Goal: Information Seeking & Learning: Check status

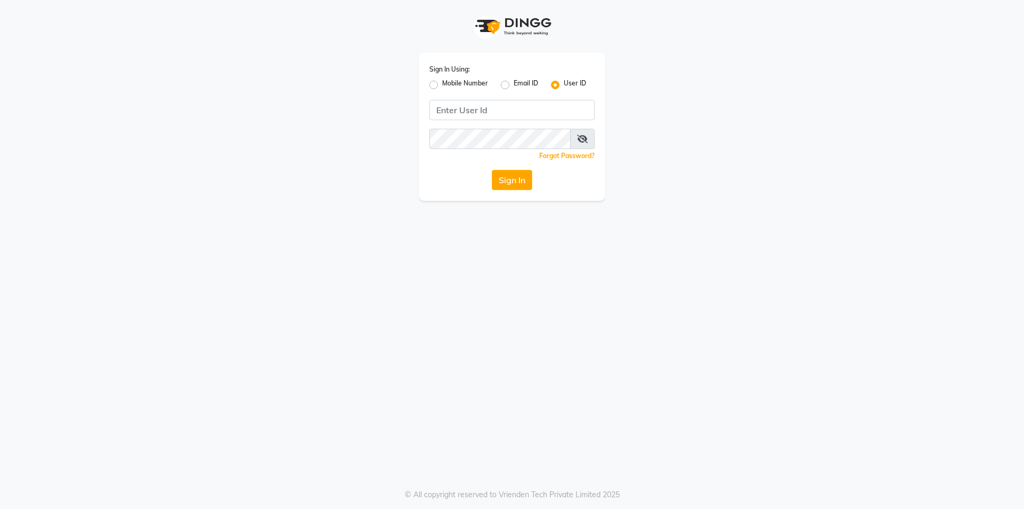
click at [442, 86] on label "Mobile Number" at bounding box center [465, 84] width 46 height 13
click at [442, 85] on input "Mobile Number" at bounding box center [445, 81] width 7 height 7
radio input "true"
click at [564, 86] on label "User ID" at bounding box center [575, 84] width 22 height 13
click at [564, 85] on input "User ID" at bounding box center [567, 81] width 7 height 7
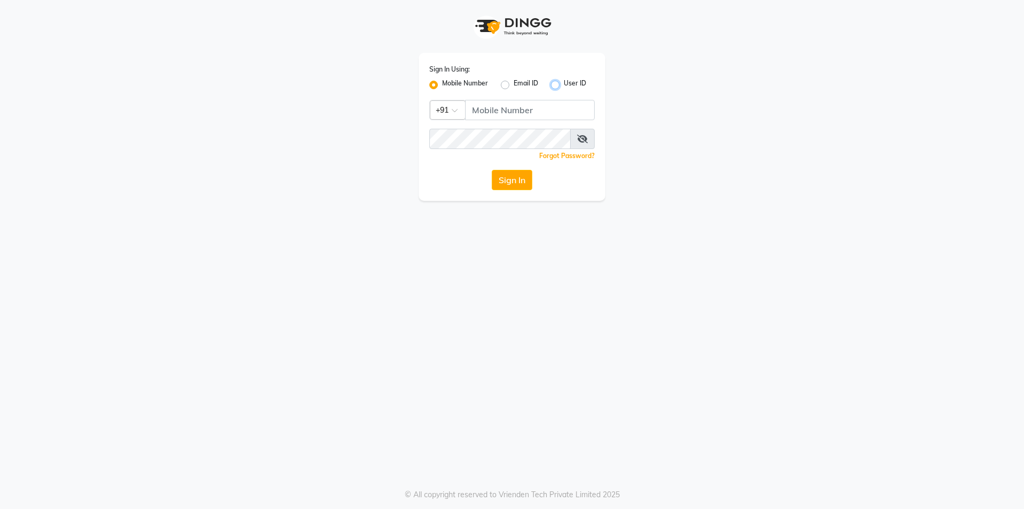
radio input "true"
radio input "false"
click at [525, 114] on input "Username" at bounding box center [512, 110] width 165 height 20
click at [443, 113] on input "Username" at bounding box center [512, 110] width 165 height 20
type input "VPSALON"
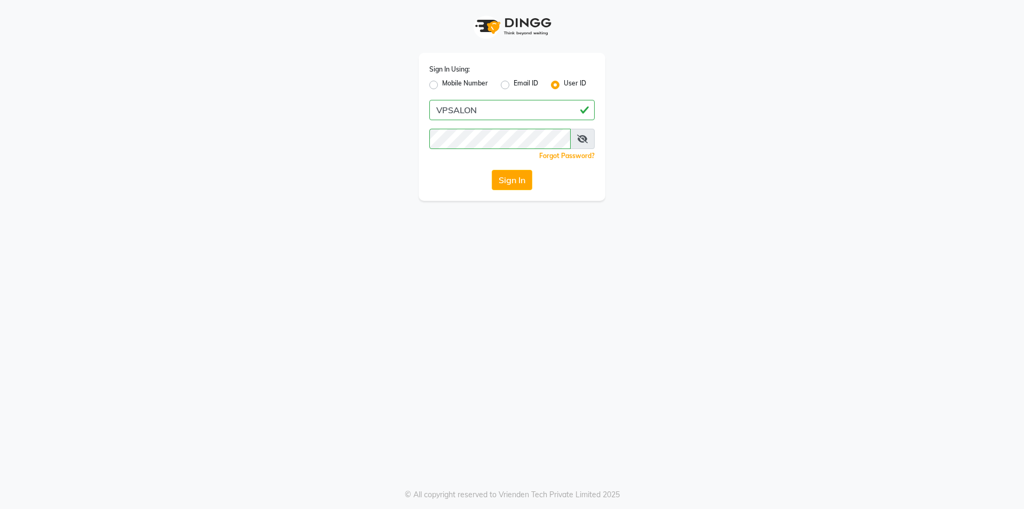
click at [503, 185] on button "Sign In" at bounding box center [512, 180] width 41 height 20
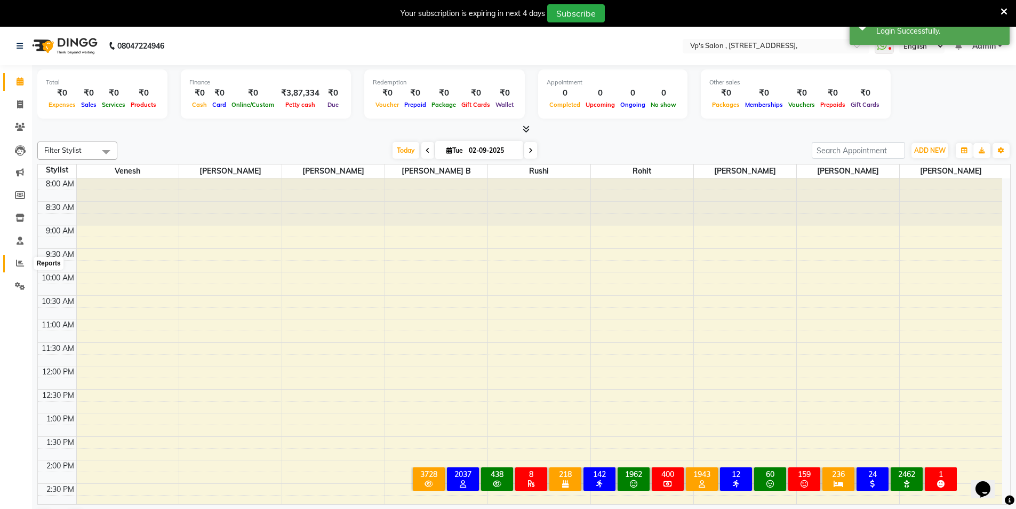
click at [17, 259] on icon at bounding box center [20, 263] width 8 height 8
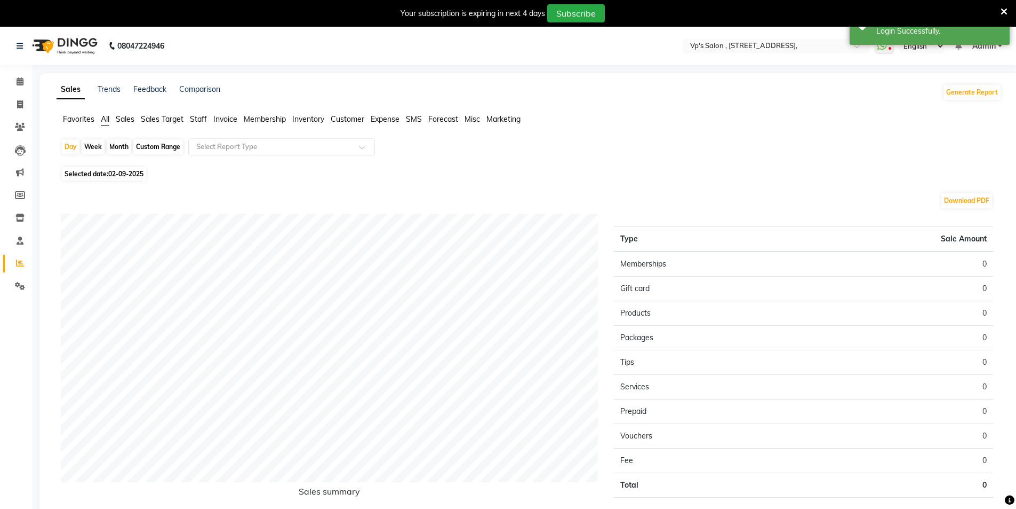
click at [117, 141] on div "Month" at bounding box center [119, 146] width 25 height 15
select select "9"
select select "2025"
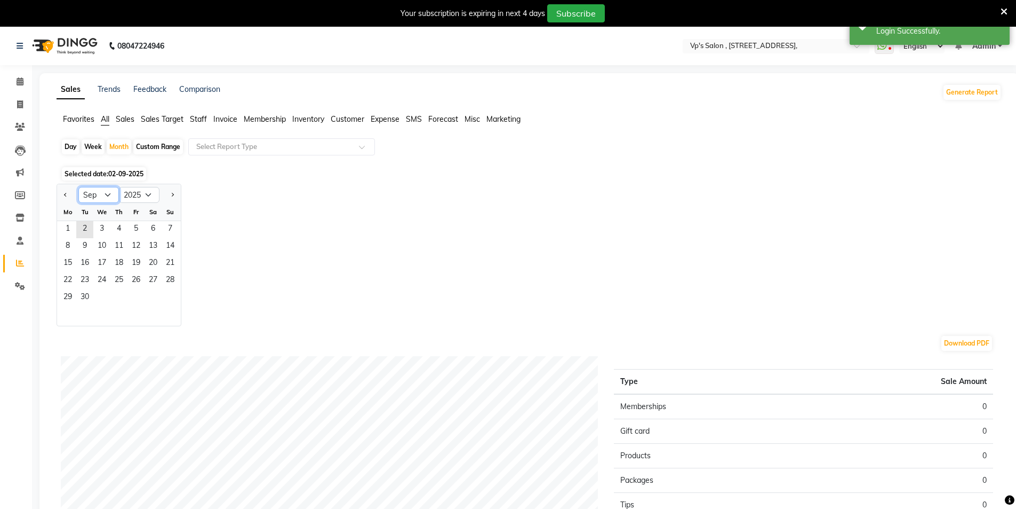
click at [83, 192] on select "Jan Feb Mar Apr May Jun [DATE] Aug Sep Oct Nov Dec" at bounding box center [98, 195] width 41 height 16
select select "6"
click at [78, 187] on select "Jan Feb Mar Apr May Jun [DATE] Aug Sep Oct Nov Dec" at bounding box center [98, 195] width 41 height 16
click at [169, 227] on span "1" at bounding box center [170, 229] width 17 height 17
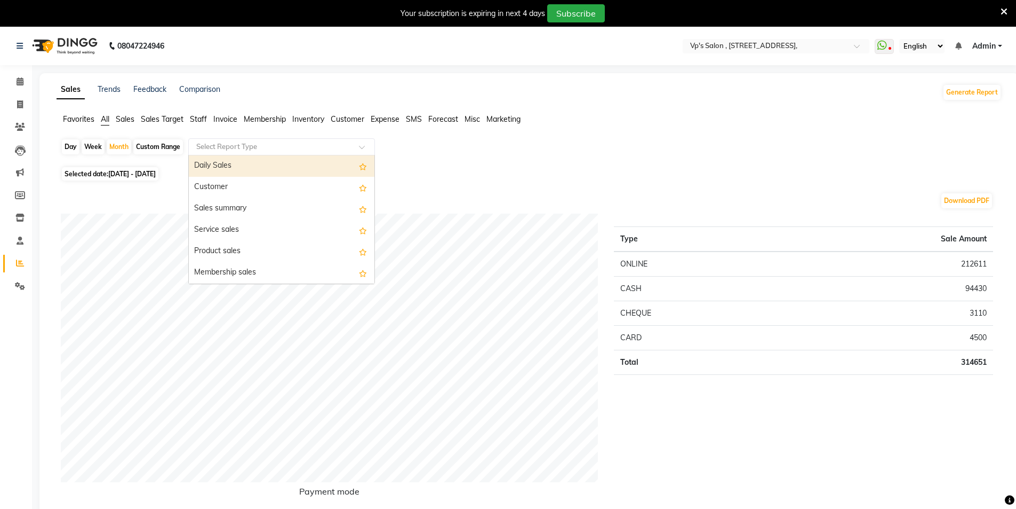
click at [247, 145] on input "text" at bounding box center [271, 146] width 154 height 11
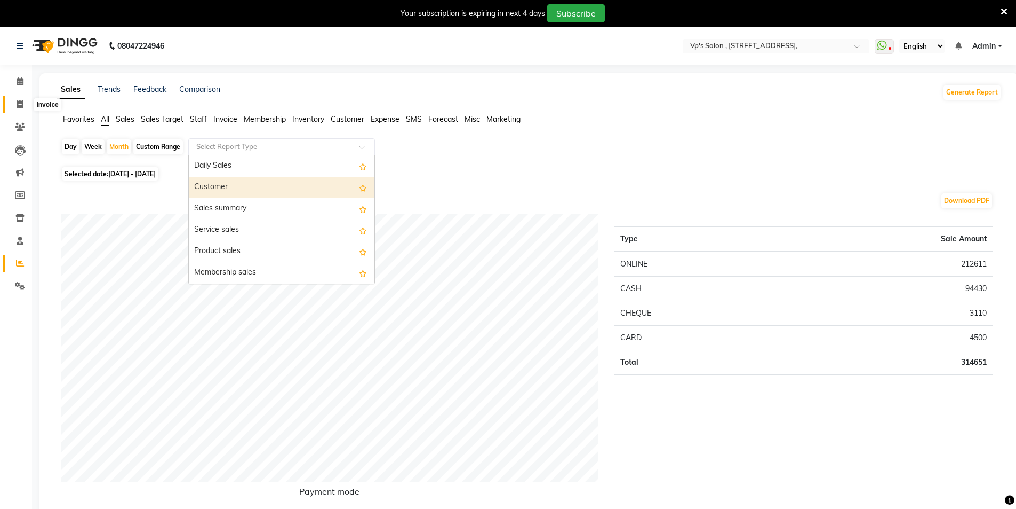
click at [17, 102] on icon at bounding box center [20, 104] width 6 height 8
select select "service"
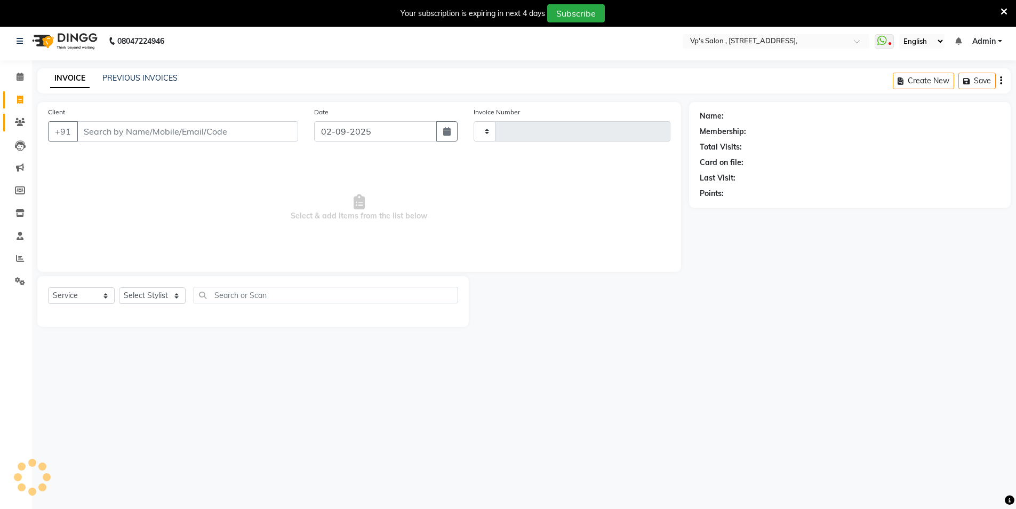
type input "1795"
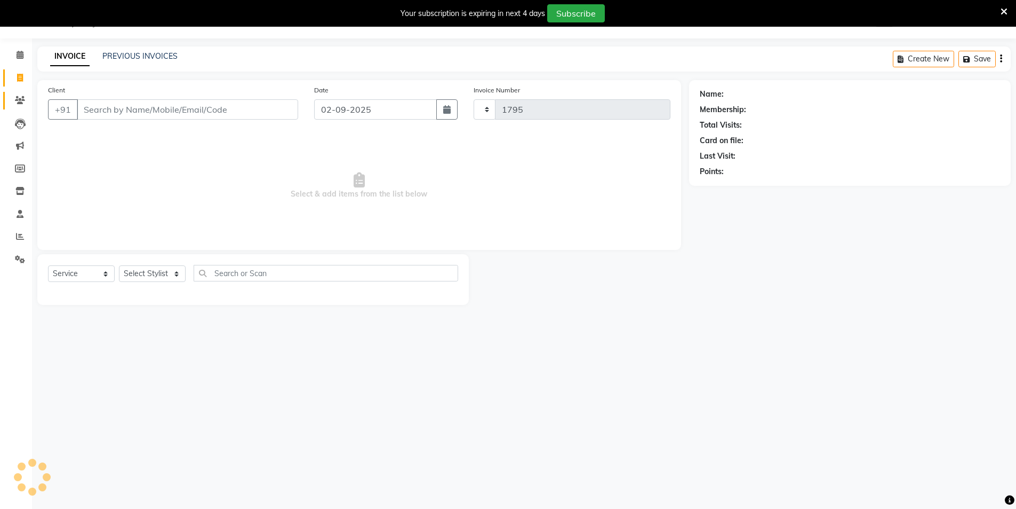
select select "4917"
click at [23, 239] on icon at bounding box center [20, 236] width 8 height 8
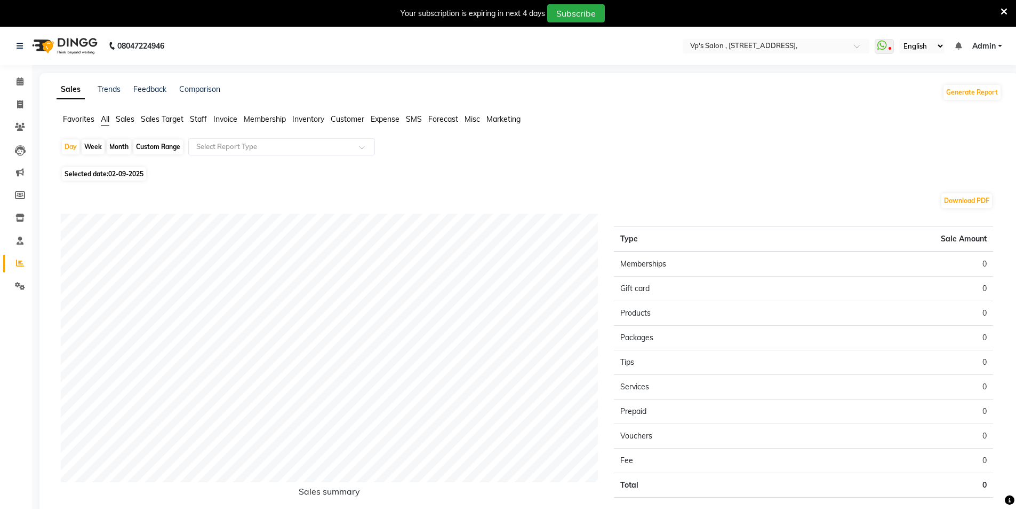
click at [119, 171] on span "02-09-2025" at bounding box center [125, 174] width 35 height 8
select select "9"
select select "2025"
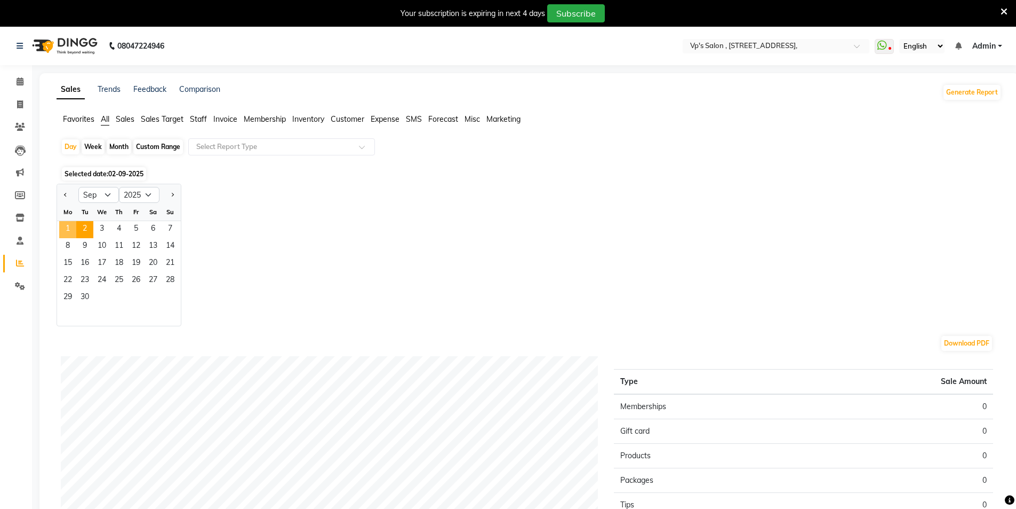
click at [71, 224] on span "1" at bounding box center [67, 229] width 17 height 17
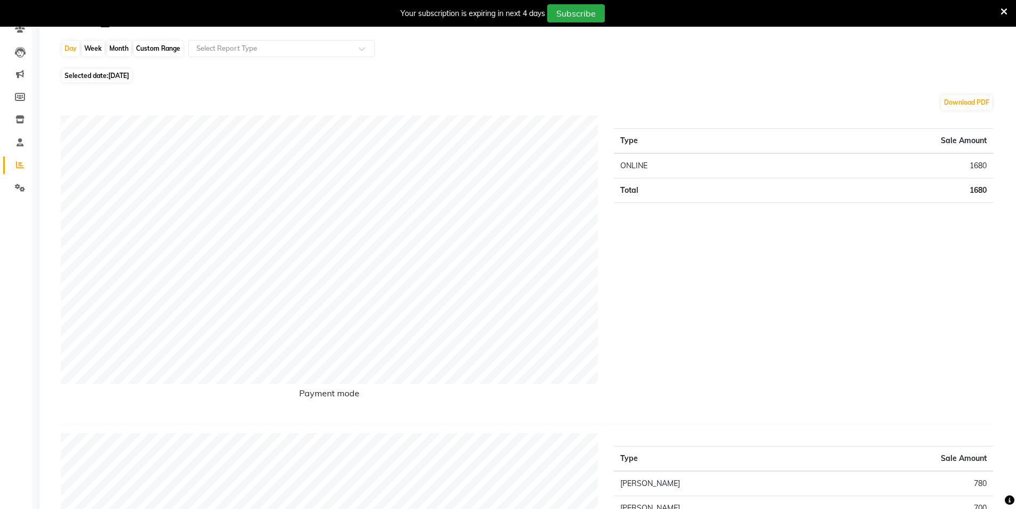
scroll to position [53, 0]
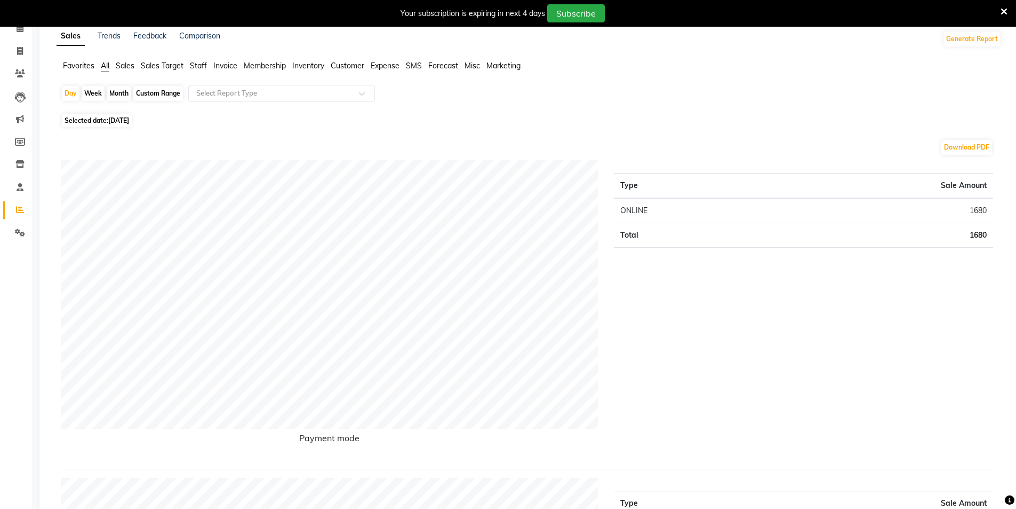
click at [126, 109] on div "Day Week Month Custom Range Select Report Type" at bounding box center [529, 98] width 937 height 26
click at [124, 118] on span "[DATE]" at bounding box center [118, 120] width 21 height 8
select select "9"
select select "2025"
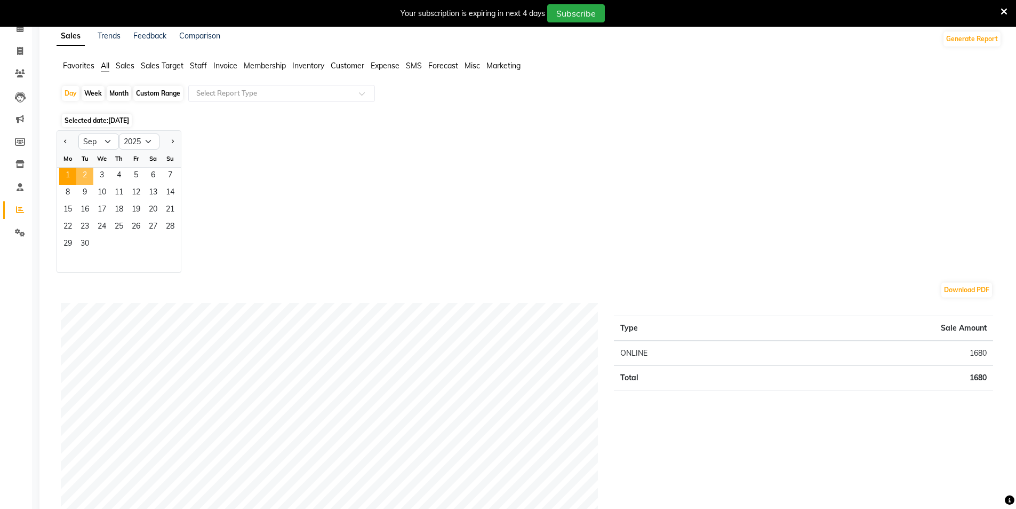
click at [84, 179] on span "2" at bounding box center [84, 176] width 17 height 17
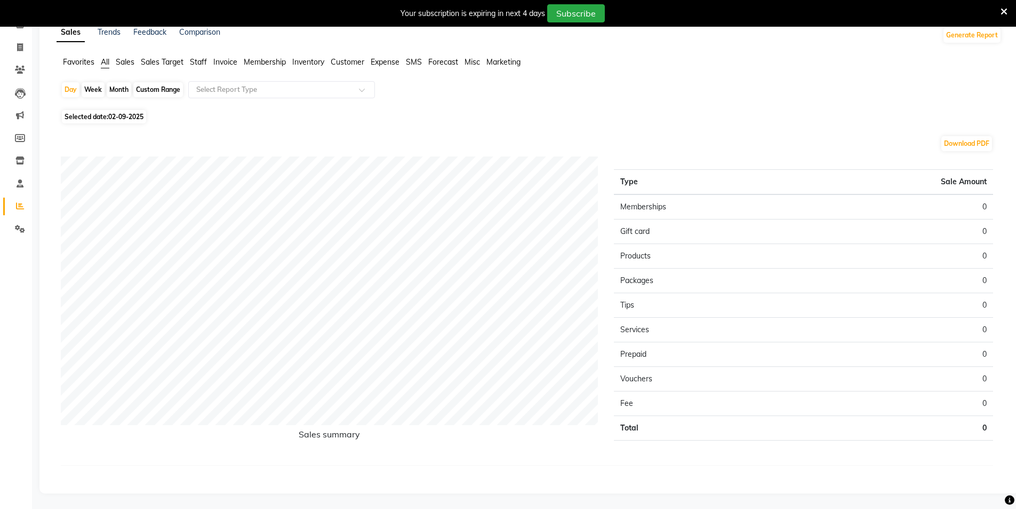
scroll to position [58, 0]
click at [24, 46] on span at bounding box center [20, 47] width 19 height 12
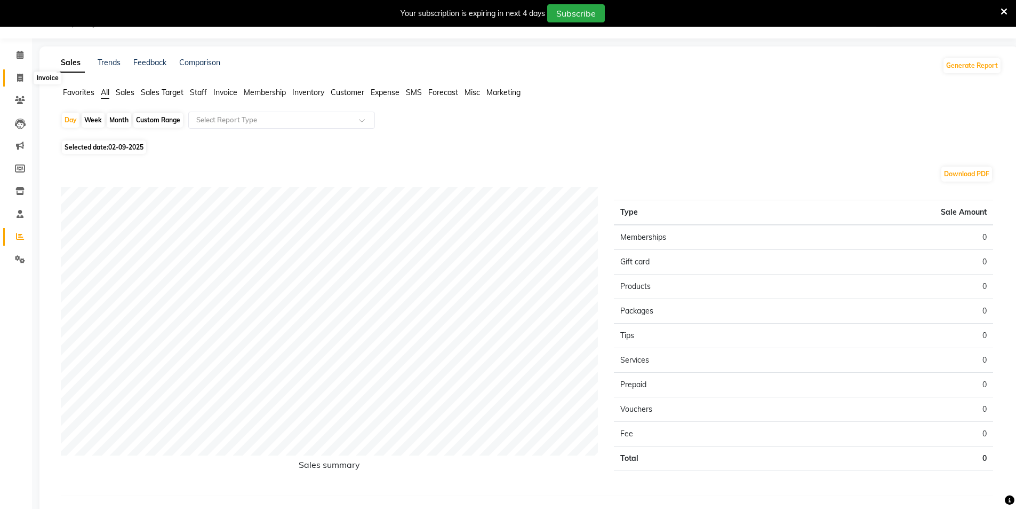
select select "service"
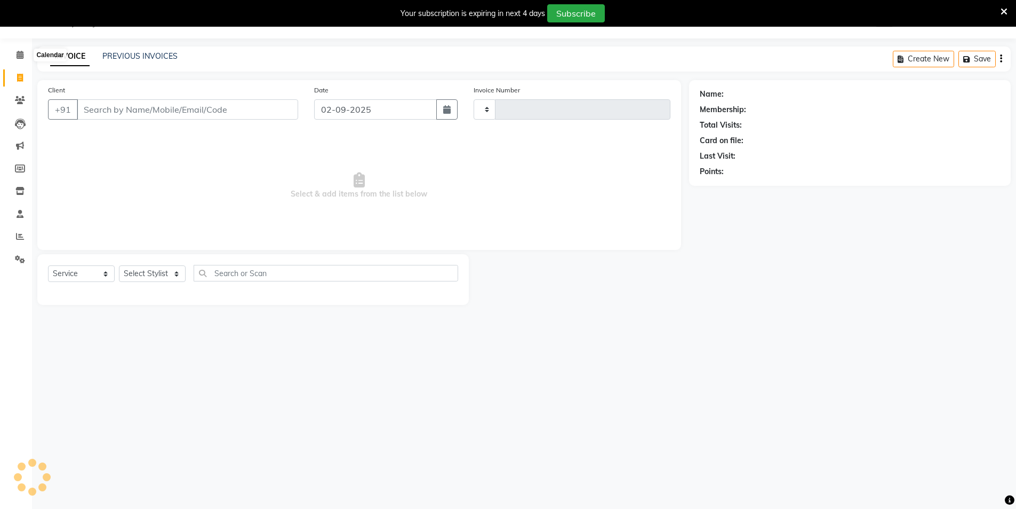
scroll to position [0, 0]
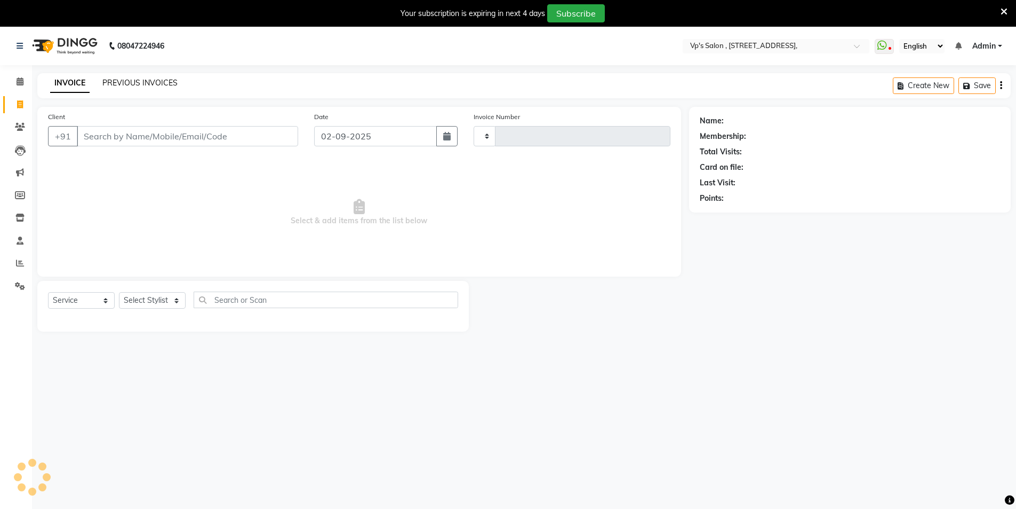
type input "1795"
select select "4917"
click at [128, 81] on link "PREVIOUS INVOICES" at bounding box center [139, 83] width 75 height 10
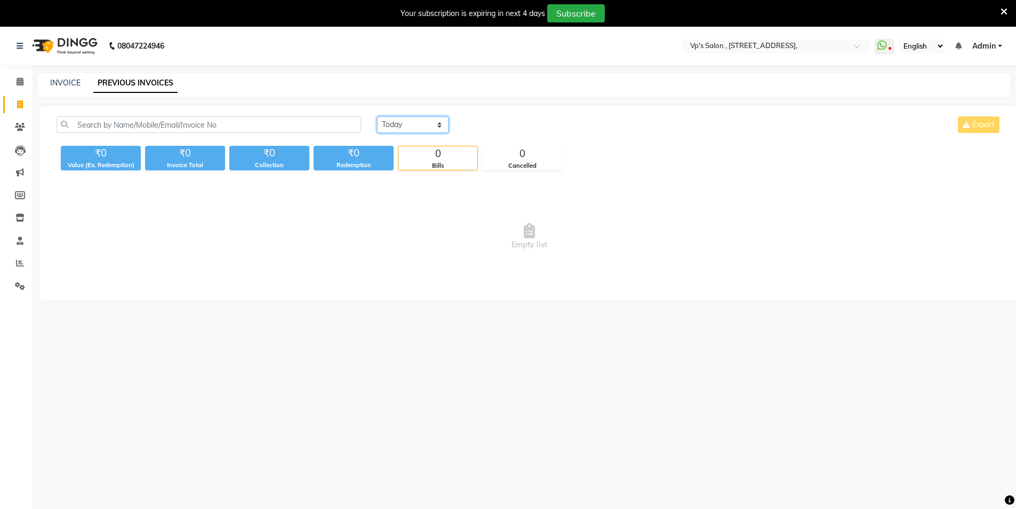
click at [394, 124] on select "[DATE] [DATE] Custom Range" at bounding box center [413, 124] width 72 height 17
click at [377, 116] on select "[DATE] [DATE] Custom Range" at bounding box center [413, 124] width 72 height 17
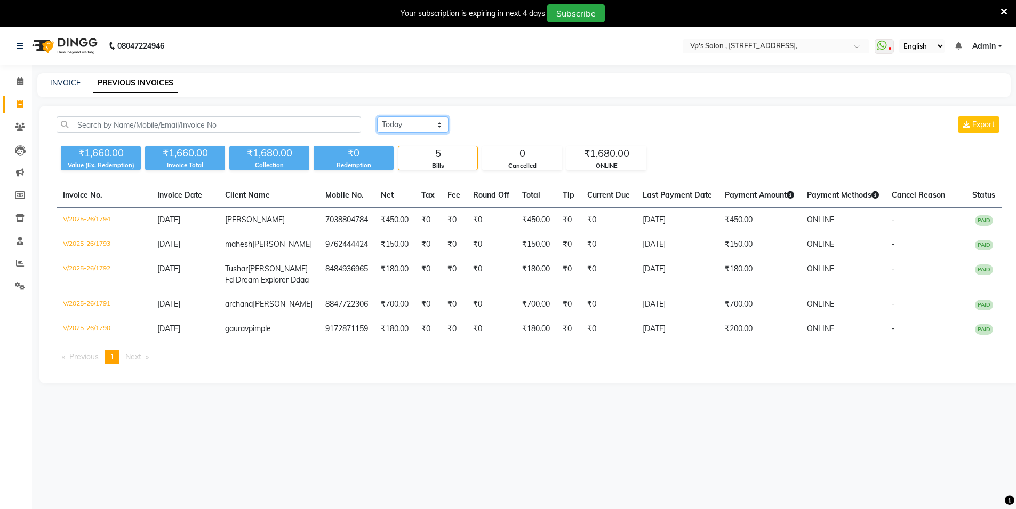
click at [392, 122] on select "[DATE] [DATE] Custom Range" at bounding box center [413, 124] width 72 height 17
select select "[DATE]"
click at [377, 116] on select "[DATE] [DATE] Custom Range" at bounding box center [413, 124] width 72 height 17
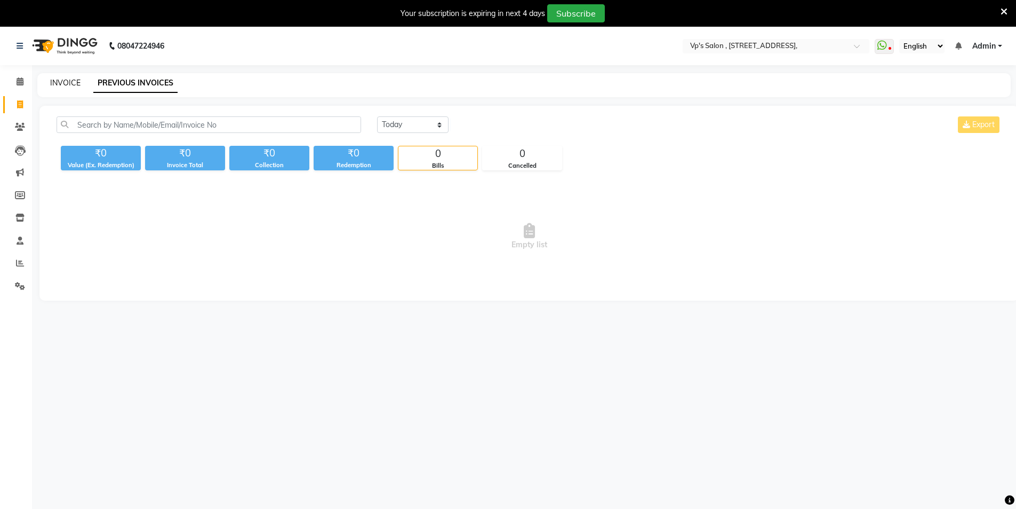
click at [66, 85] on link "INVOICE" at bounding box center [65, 83] width 30 height 10
select select "4917"
select select "service"
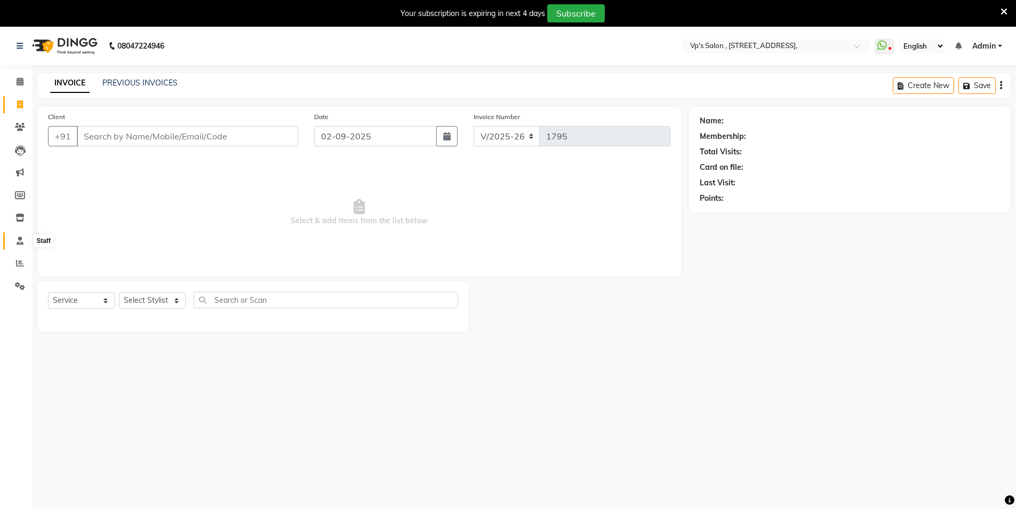
click at [19, 241] on icon at bounding box center [20, 240] width 7 height 8
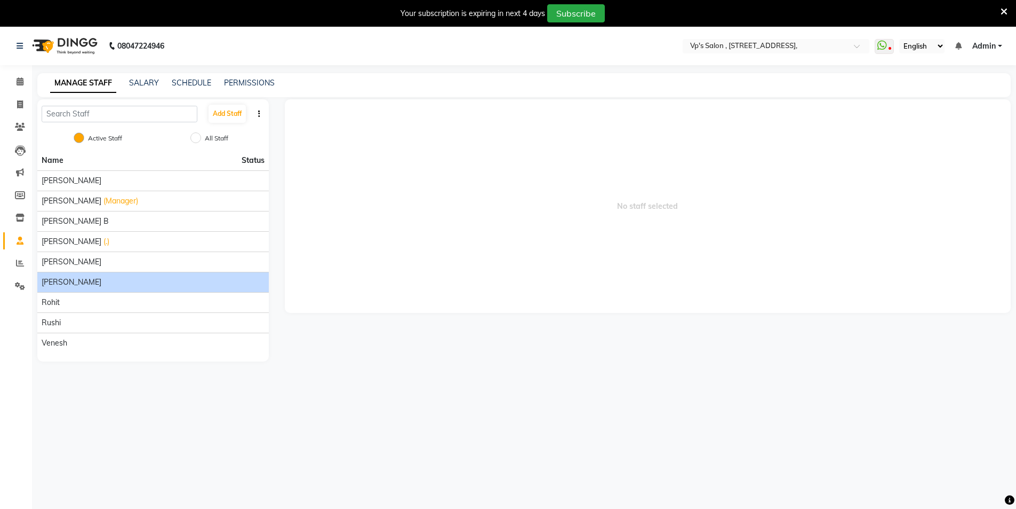
click at [113, 282] on div "[PERSON_NAME]" at bounding box center [153, 281] width 223 height 11
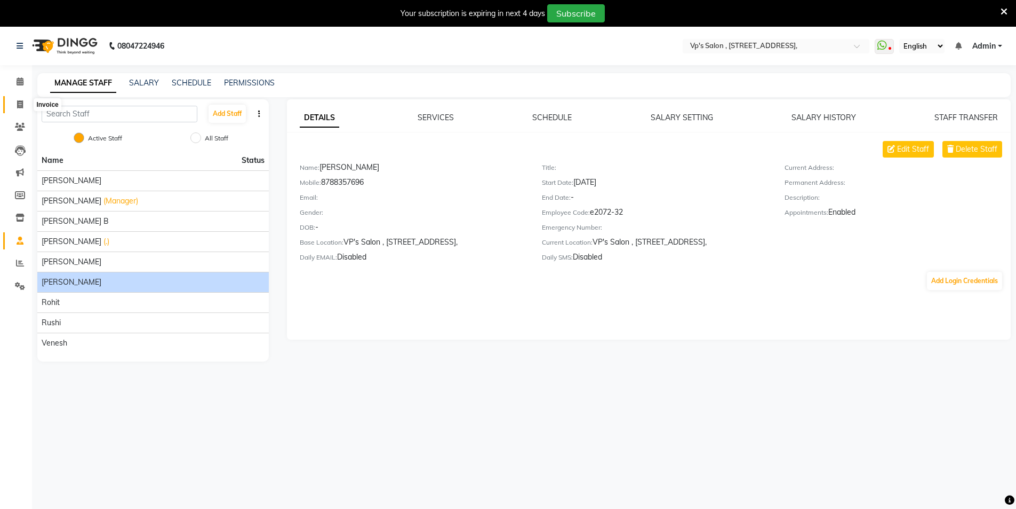
click at [20, 107] on icon at bounding box center [20, 104] width 6 height 8
select select "4917"
select select "service"
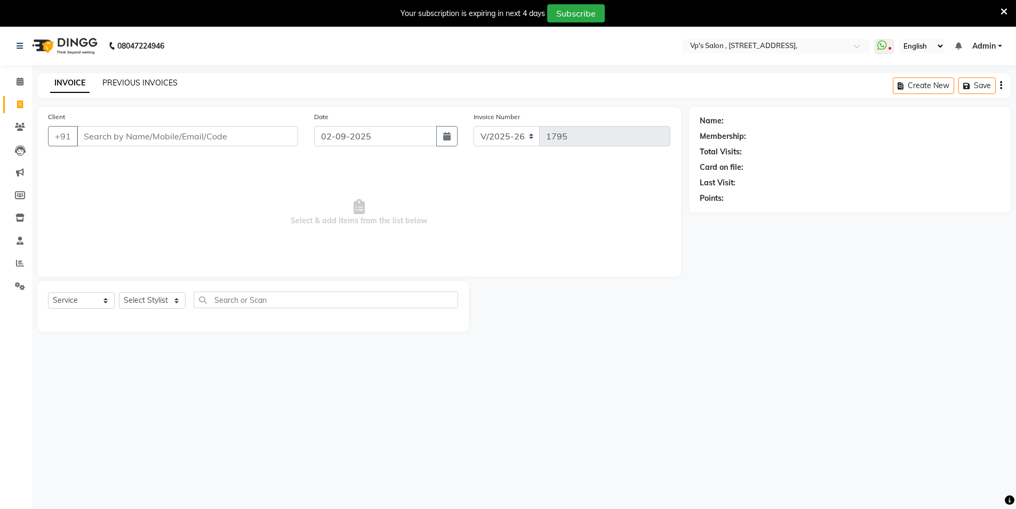
click at [151, 84] on link "PREVIOUS INVOICES" at bounding box center [139, 83] width 75 height 10
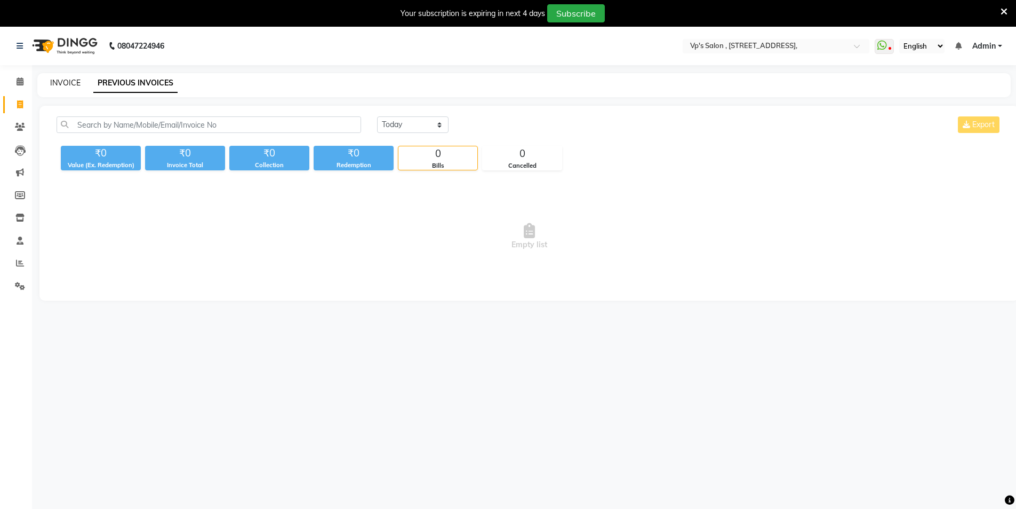
click at [68, 80] on link "INVOICE" at bounding box center [65, 83] width 30 height 10
select select "service"
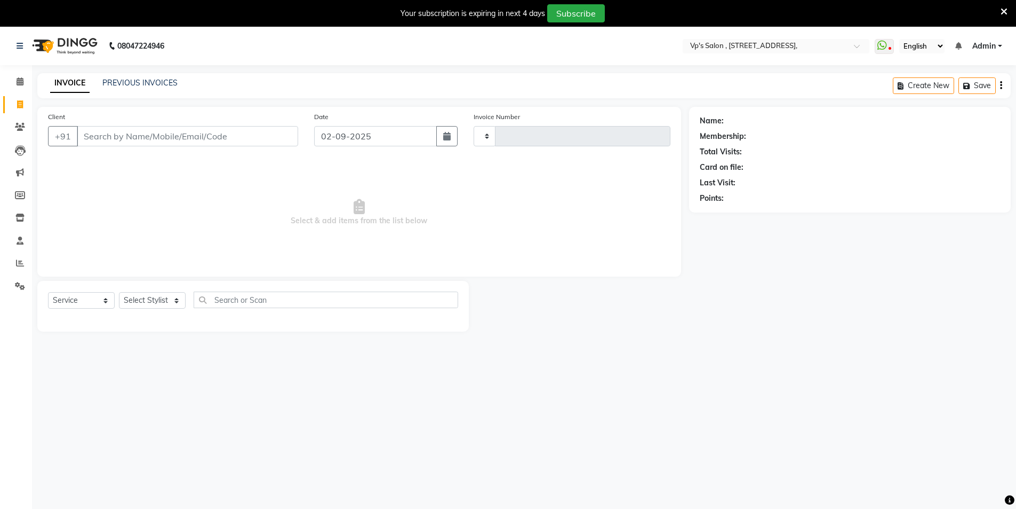
type input "1795"
select select "4917"
click at [14, 262] on span at bounding box center [20, 263] width 19 height 12
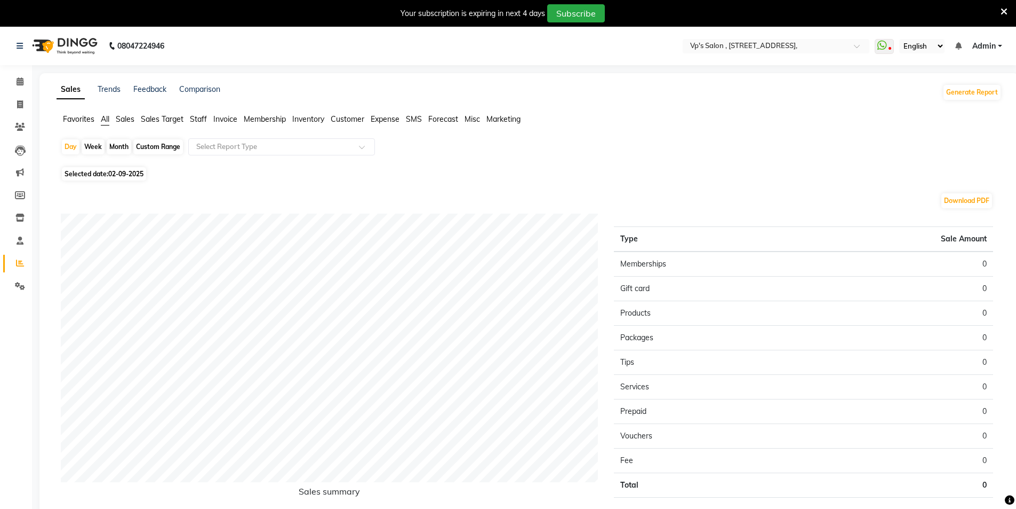
click at [106, 172] on span "Selected date: [DATE]" at bounding box center [104, 173] width 84 height 13
select select "9"
select select "2025"
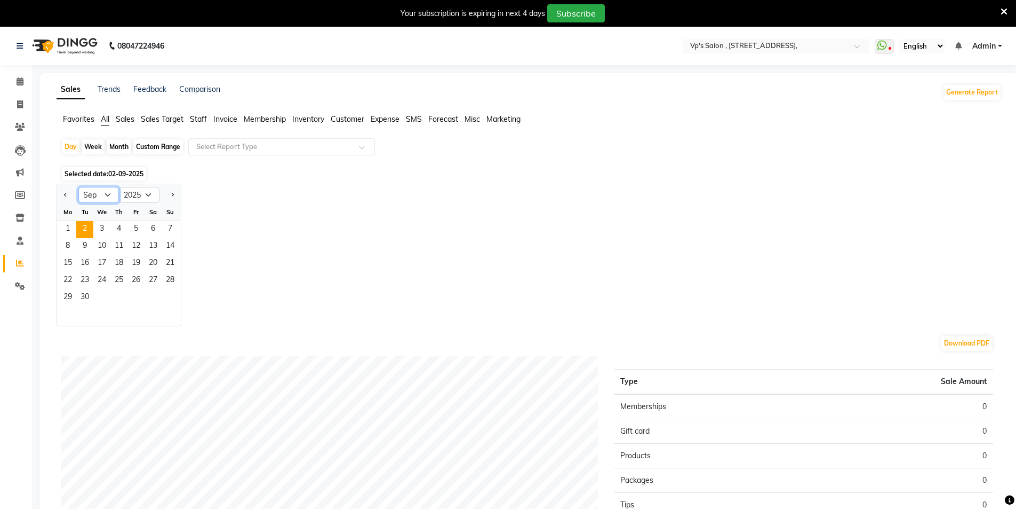
drag, startPoint x: 93, startPoint y: 195, endPoint x: 92, endPoint y: 202, distance: 6.4
click at [93, 195] on select "Jan Feb Mar Apr May Jun [DATE] Aug Sep Oct Nov Dec" at bounding box center [98, 195] width 41 height 16
select select "8"
click at [78, 187] on select "Jan Feb Mar Apr May Jun [DATE] Aug Sep Oct Nov Dec" at bounding box center [98, 195] width 41 height 16
click at [132, 228] on span "1" at bounding box center [136, 229] width 17 height 17
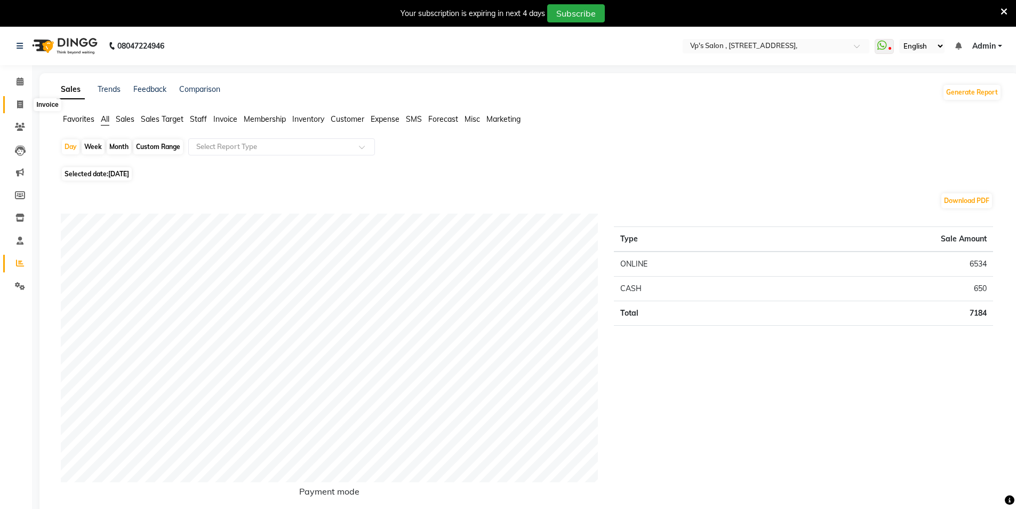
click at [15, 106] on span at bounding box center [20, 105] width 19 height 12
select select "service"
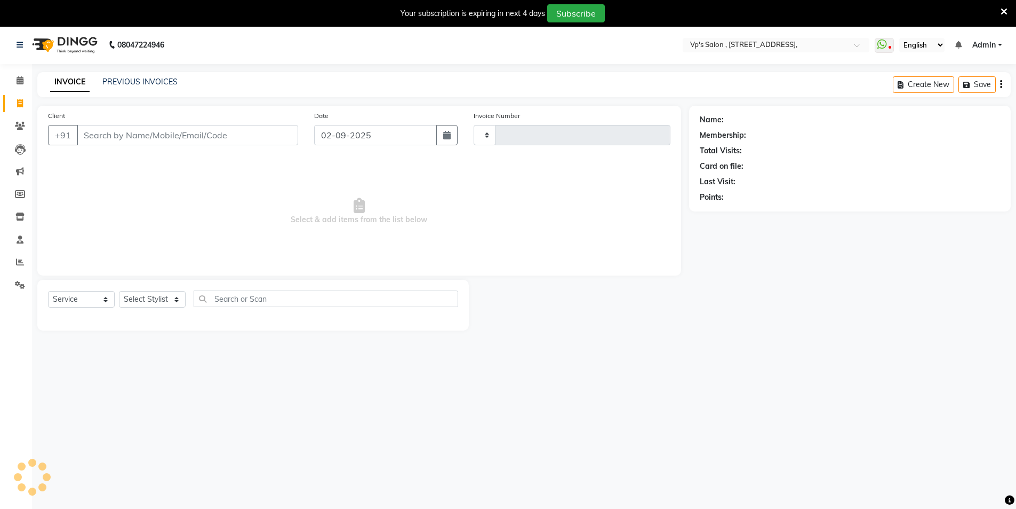
type input "1795"
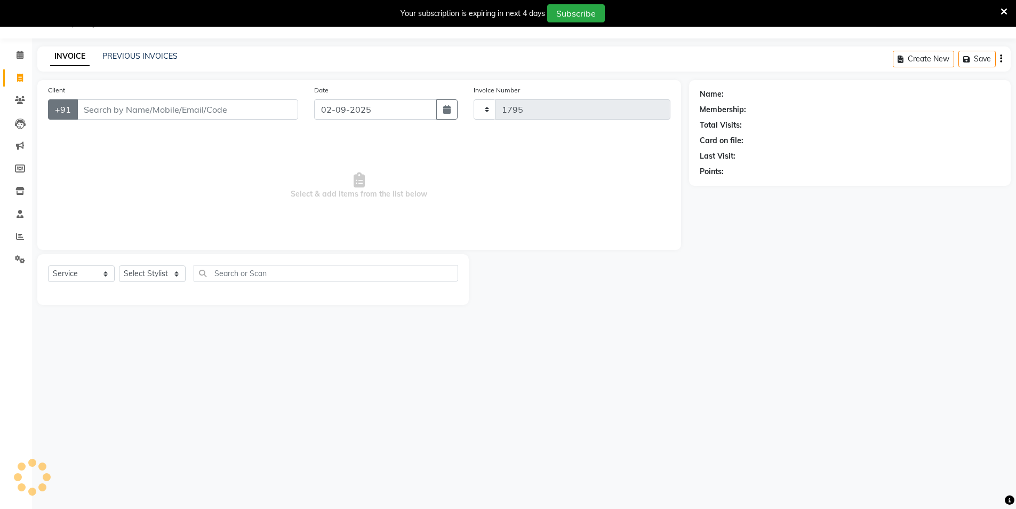
select select "4917"
click at [17, 230] on link "Reports" at bounding box center [16, 237] width 26 height 18
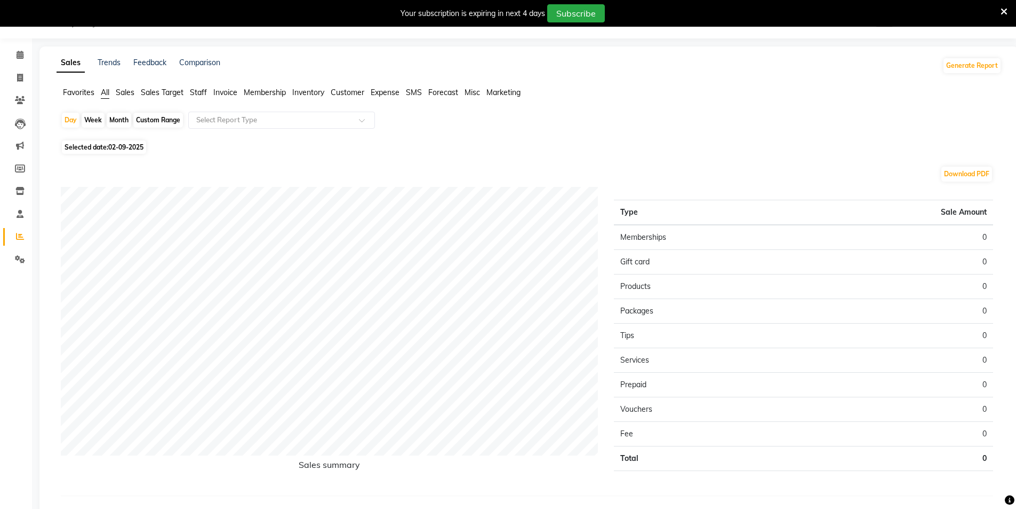
click at [125, 149] on span "02-09-2025" at bounding box center [125, 147] width 35 height 8
select select "9"
select select "2025"
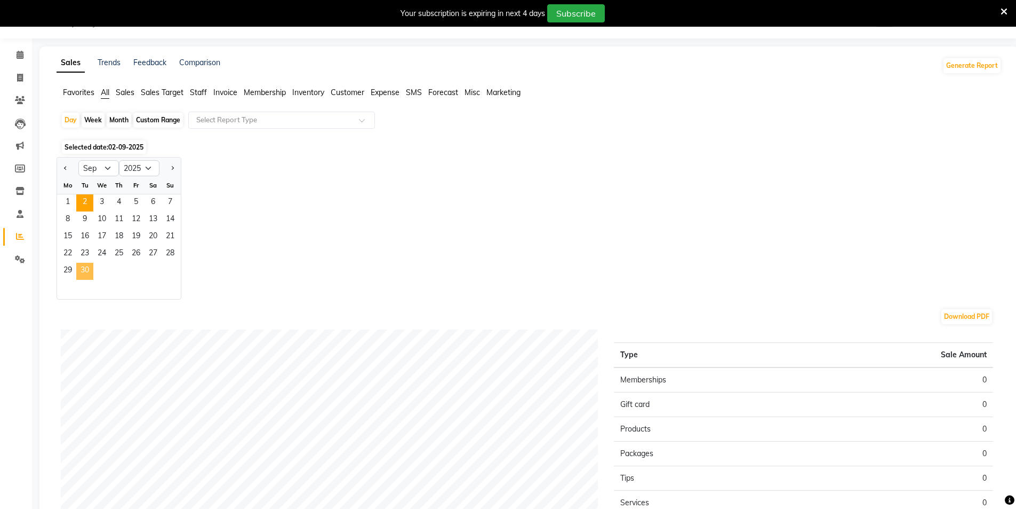
click at [88, 268] on span "30" at bounding box center [84, 271] width 17 height 17
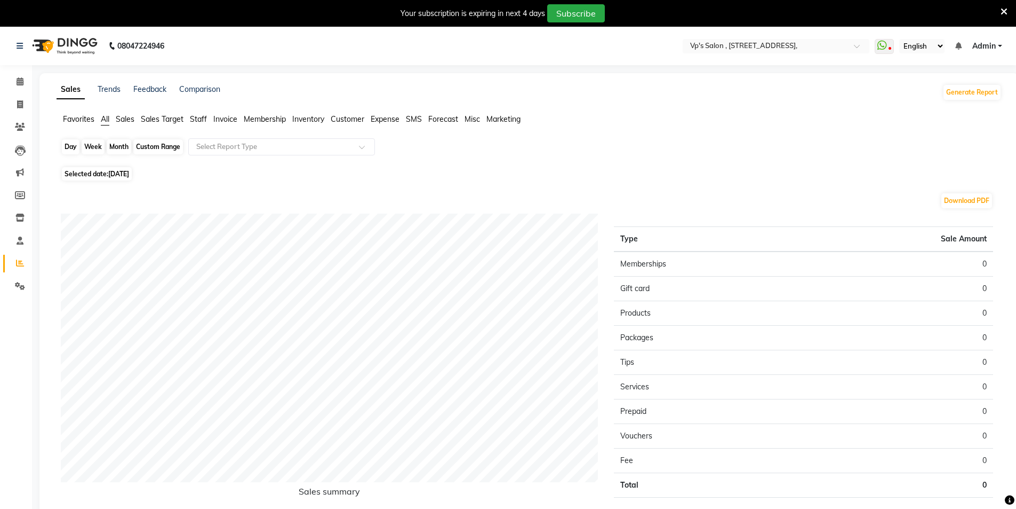
click at [65, 146] on div "Day" at bounding box center [71, 146] width 18 height 15
select select "9"
select select "2025"
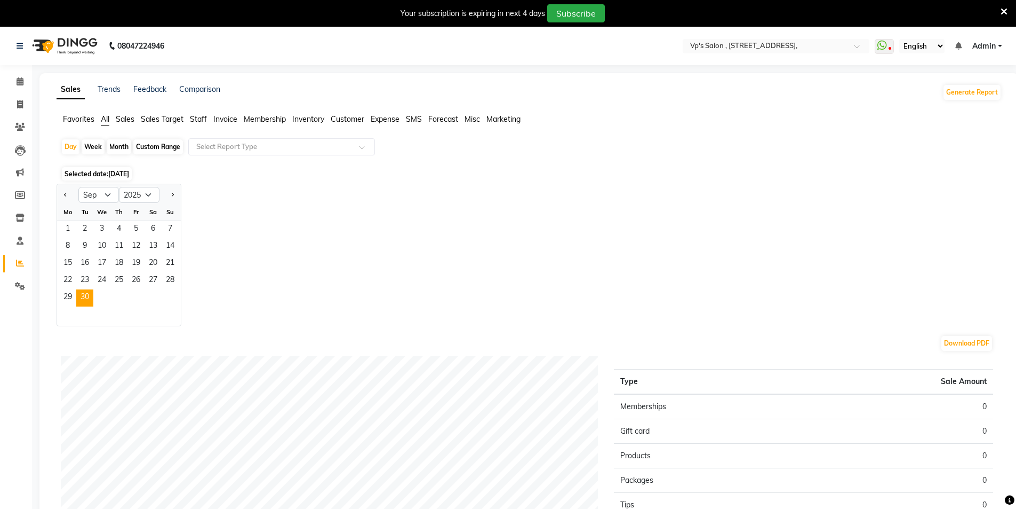
click at [126, 171] on span "[DATE]" at bounding box center [118, 174] width 21 height 8
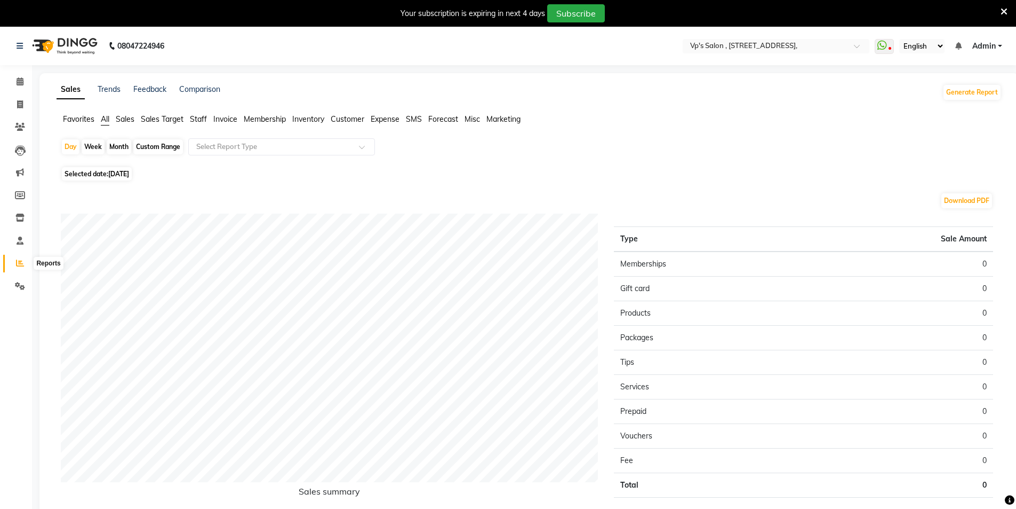
click at [15, 268] on span at bounding box center [20, 263] width 19 height 12
click at [17, 265] on icon at bounding box center [20, 263] width 8 height 8
click at [129, 170] on span "[DATE]" at bounding box center [118, 174] width 21 height 8
select select "9"
select select "2025"
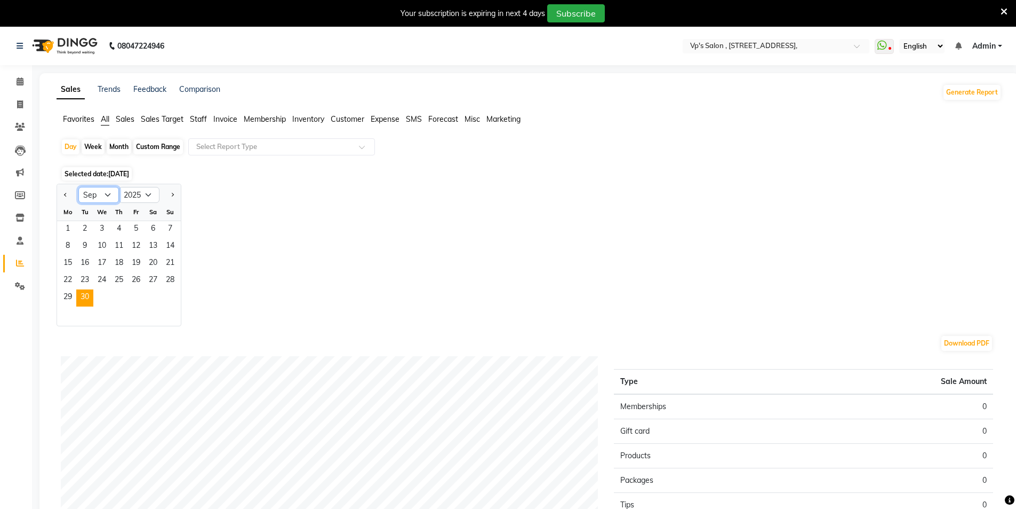
click at [91, 192] on select "Jan Feb Mar Apr May Jun [DATE] Aug Sep Oct Nov Dec" at bounding box center [98, 195] width 41 height 16
select select "8"
click at [78, 187] on select "Jan Feb Mar Apr May Jun [DATE] Aug Sep Oct Nov Dec" at bounding box center [98, 195] width 41 height 16
click at [160, 300] on span "30" at bounding box center [153, 297] width 17 height 17
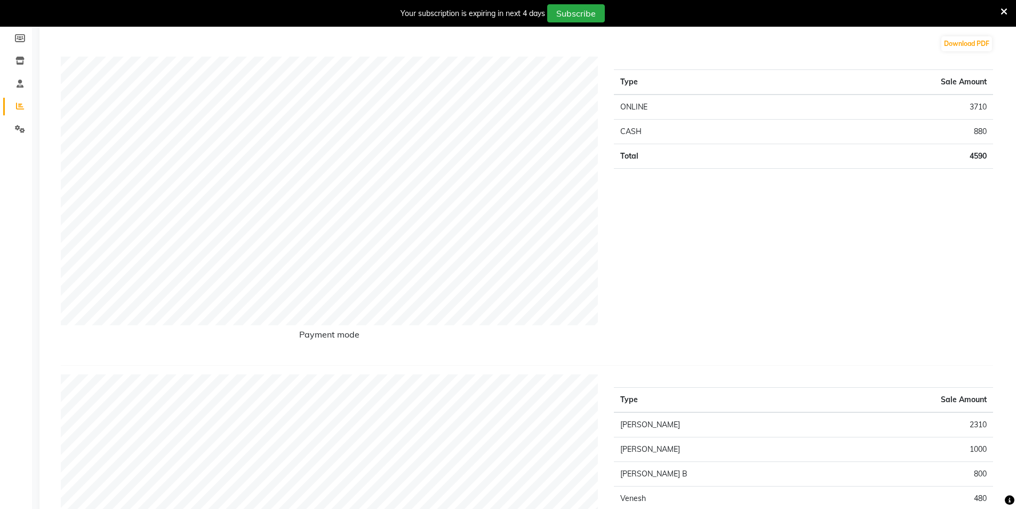
scroll to position [160, 0]
